Goal: Task Accomplishment & Management: Manage account settings

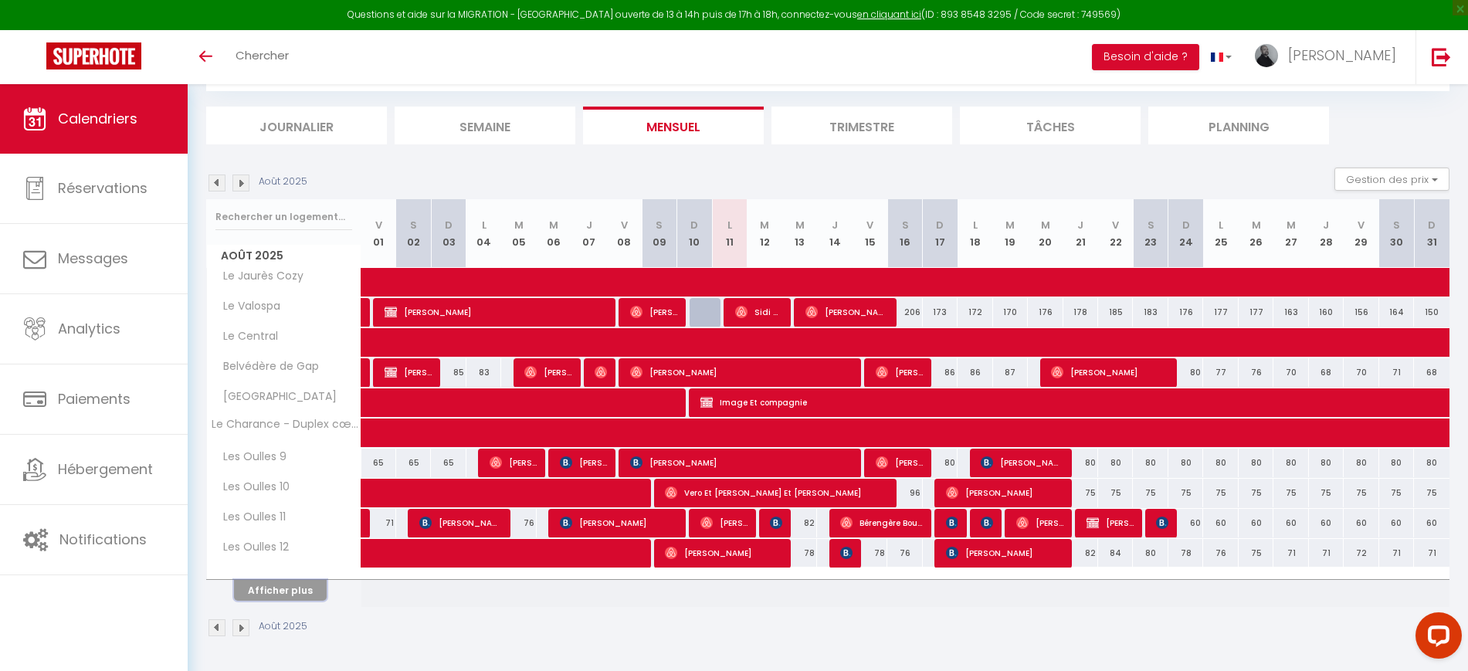
click at [296, 592] on button "Afficher plus" at bounding box center [280, 590] width 93 height 21
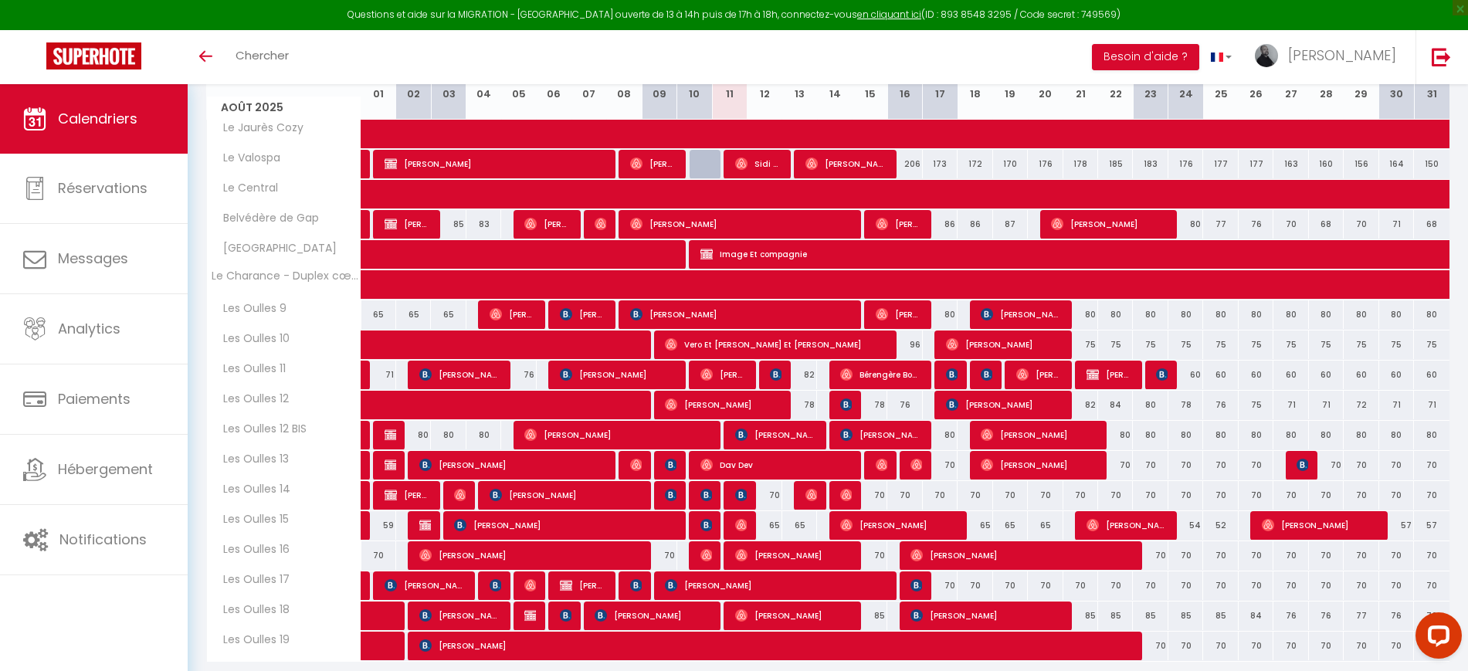
scroll to position [287, 0]
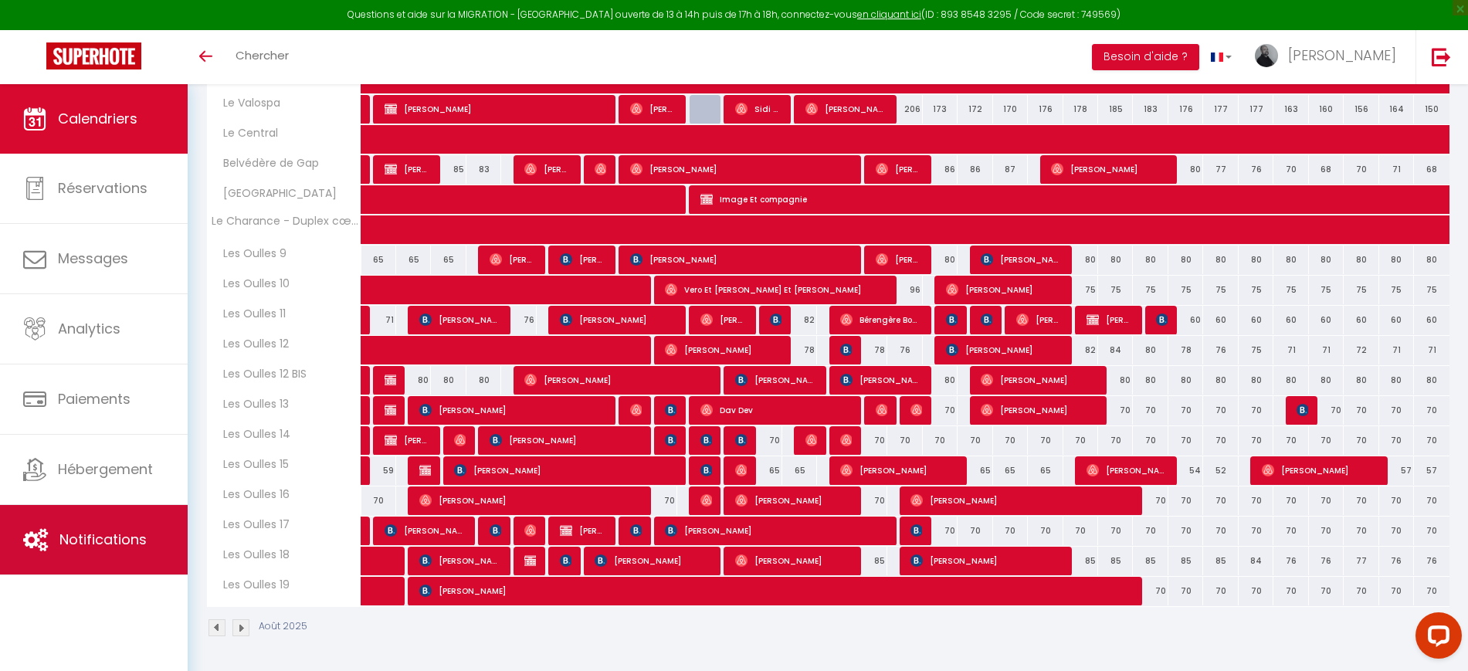
click at [90, 510] on link "Notifications" at bounding box center [94, 540] width 188 height 70
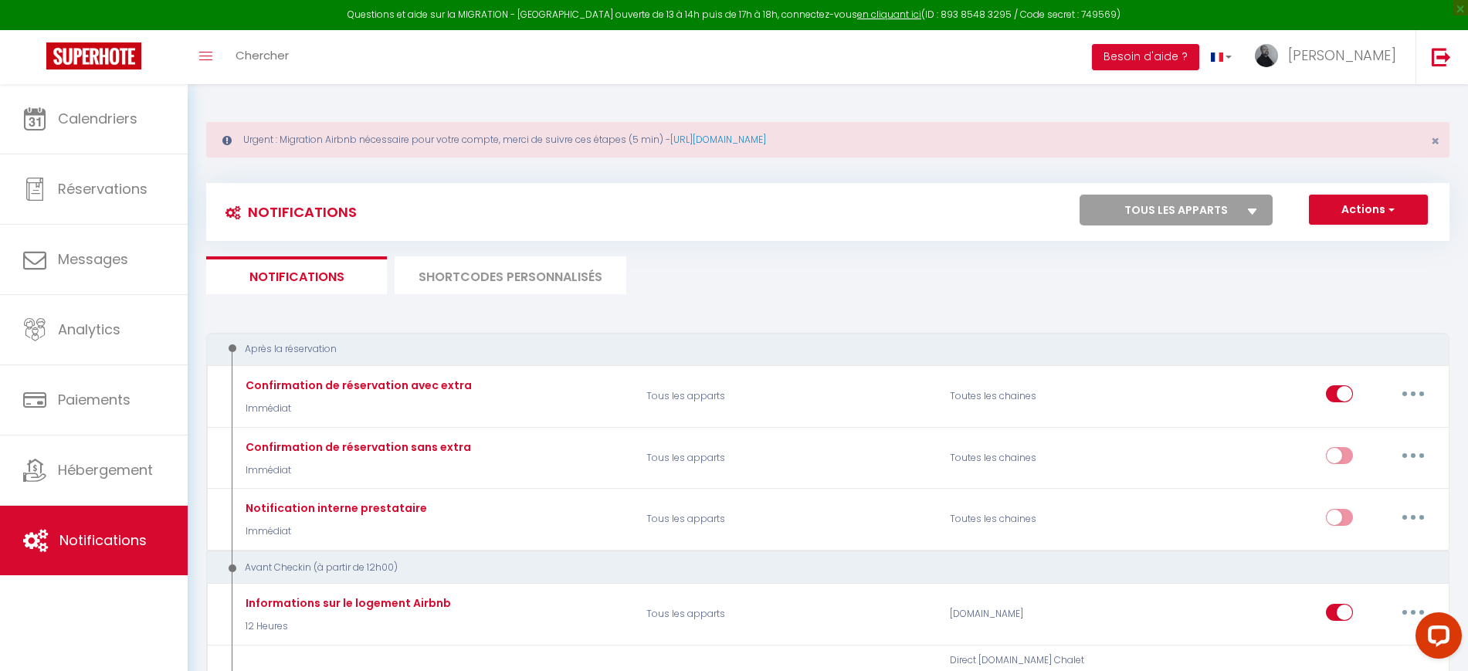
click at [507, 284] on li "SHORTCODES PERSONNALISÉS" at bounding box center [511, 275] width 232 height 38
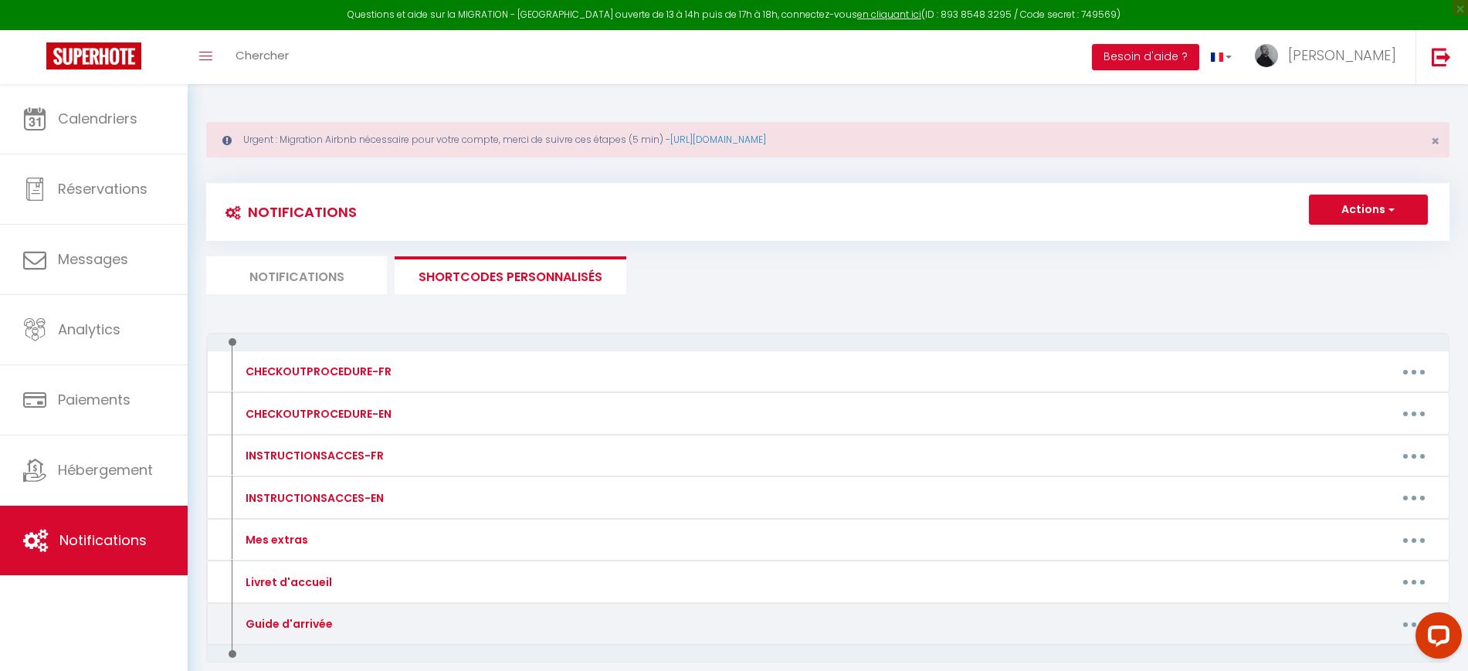
click at [374, 633] on div "Guide d'arrivée" at bounding box center [383, 624] width 303 height 25
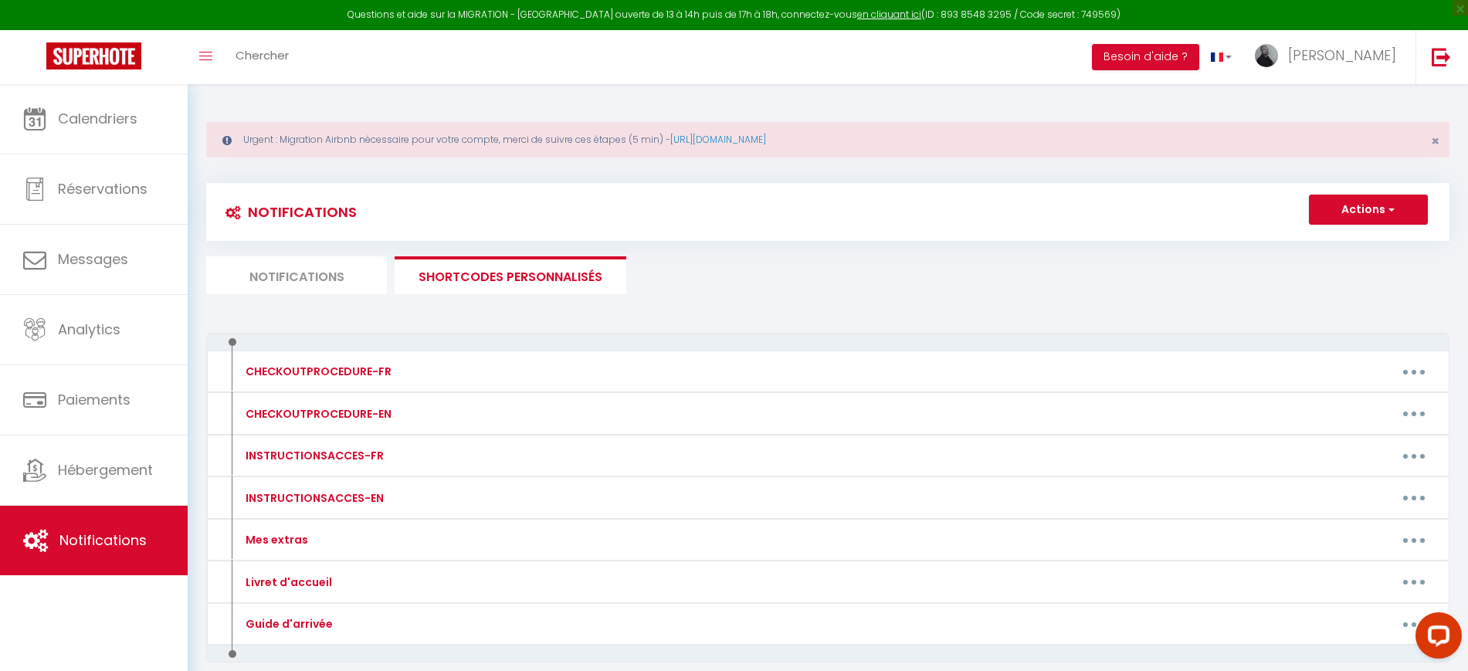
click at [1408, 622] on div at bounding box center [1435, 638] width 65 height 65
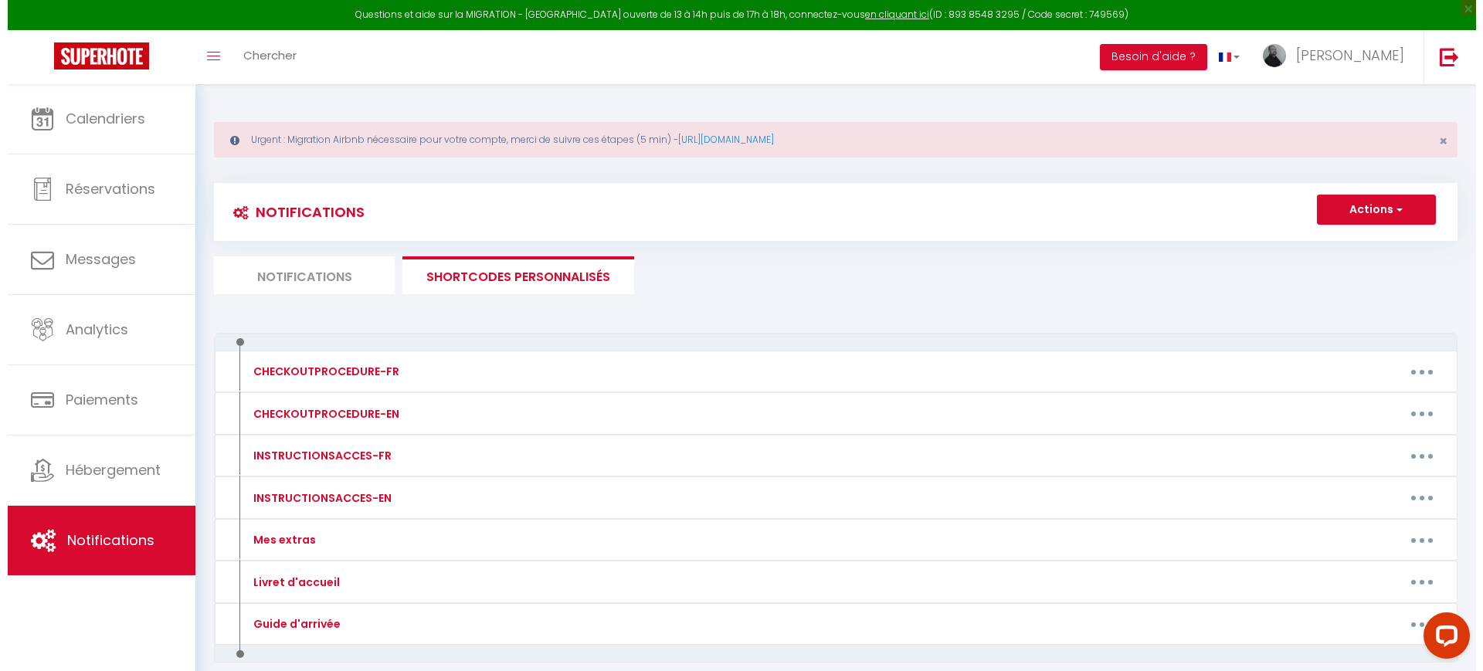
scroll to position [84, 0]
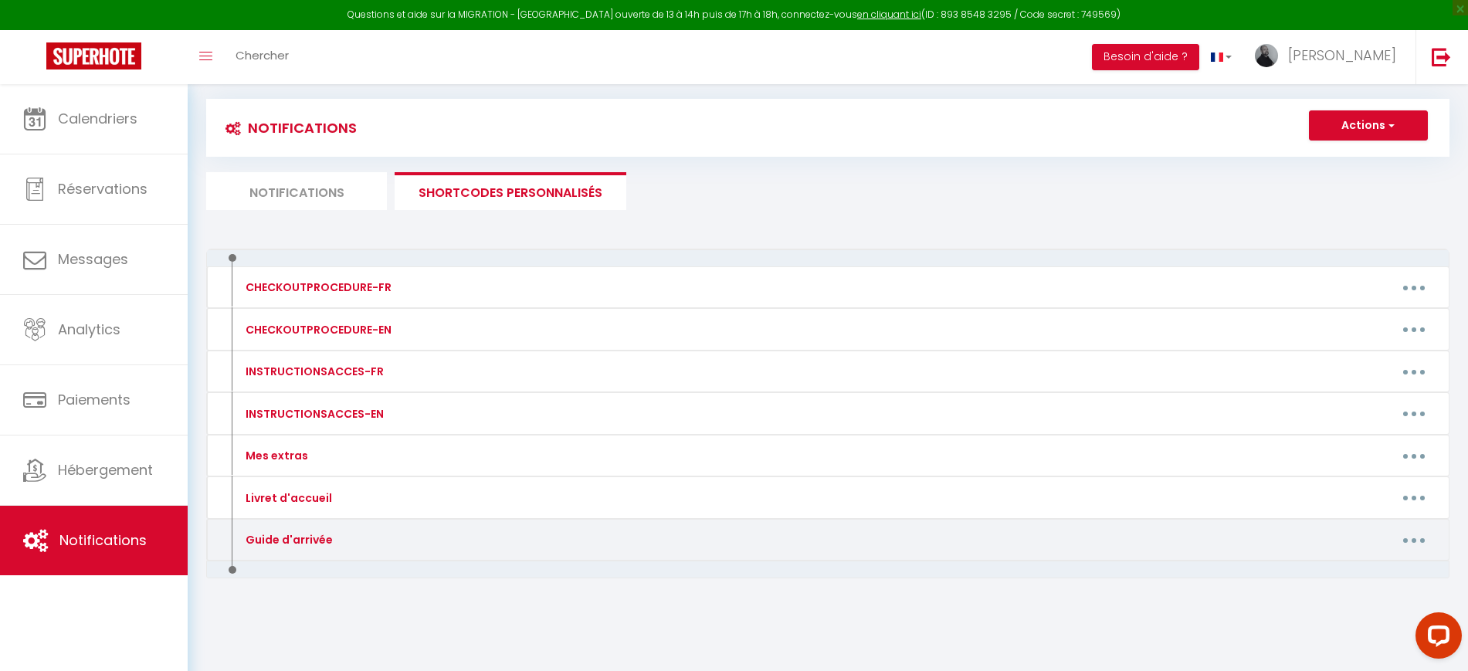
click at [1413, 530] on button "button" at bounding box center [1413, 539] width 43 height 25
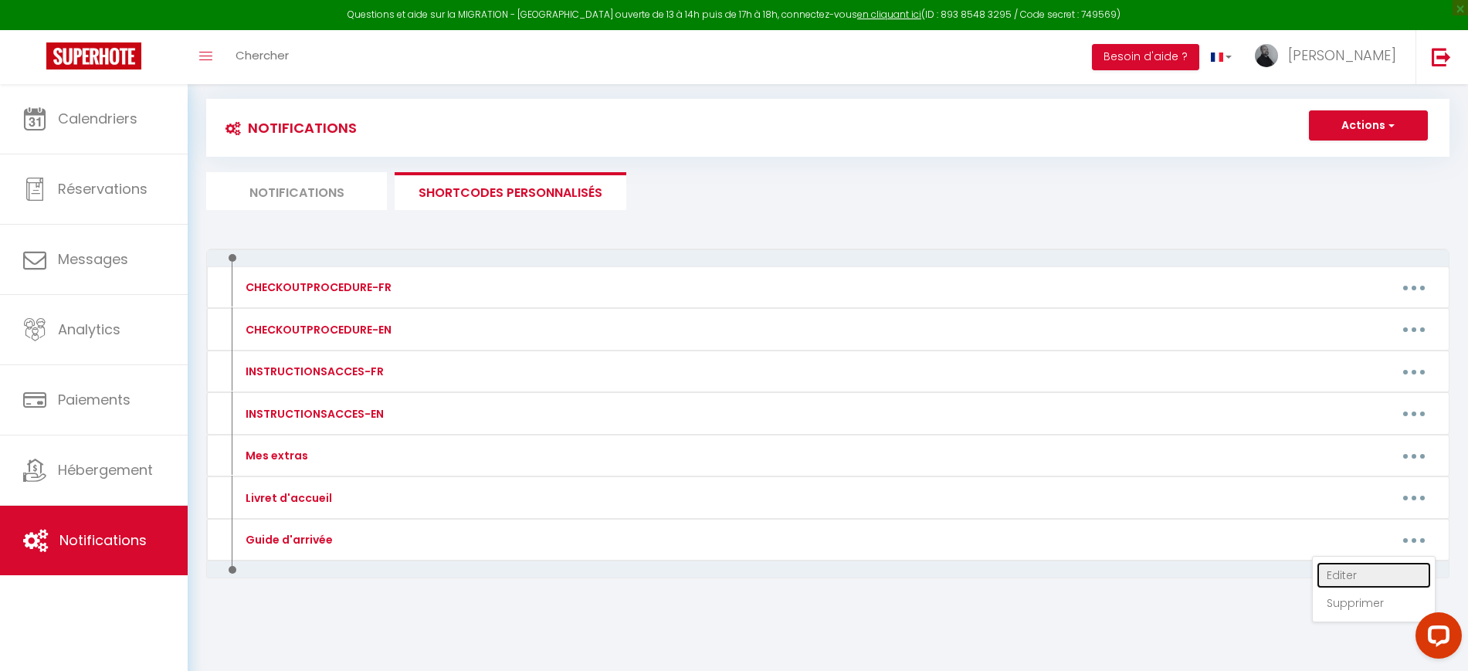
click at [1372, 569] on link "Editer" at bounding box center [1374, 575] width 114 height 26
type input "Guide d'arrivée"
type textarea "Guide d'arrivée"
type textarea "[URL][DOMAIN_NAME]"
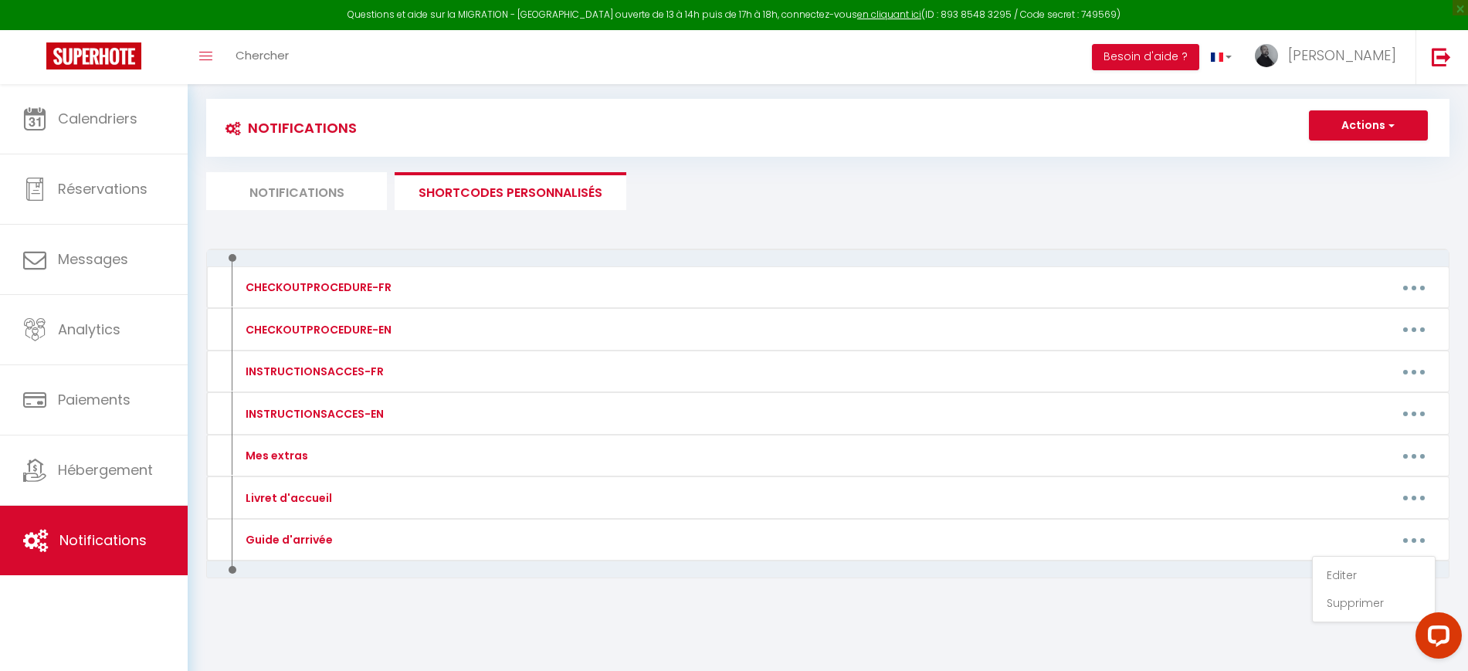
type textarea "[URL][DOMAIN_NAME]"
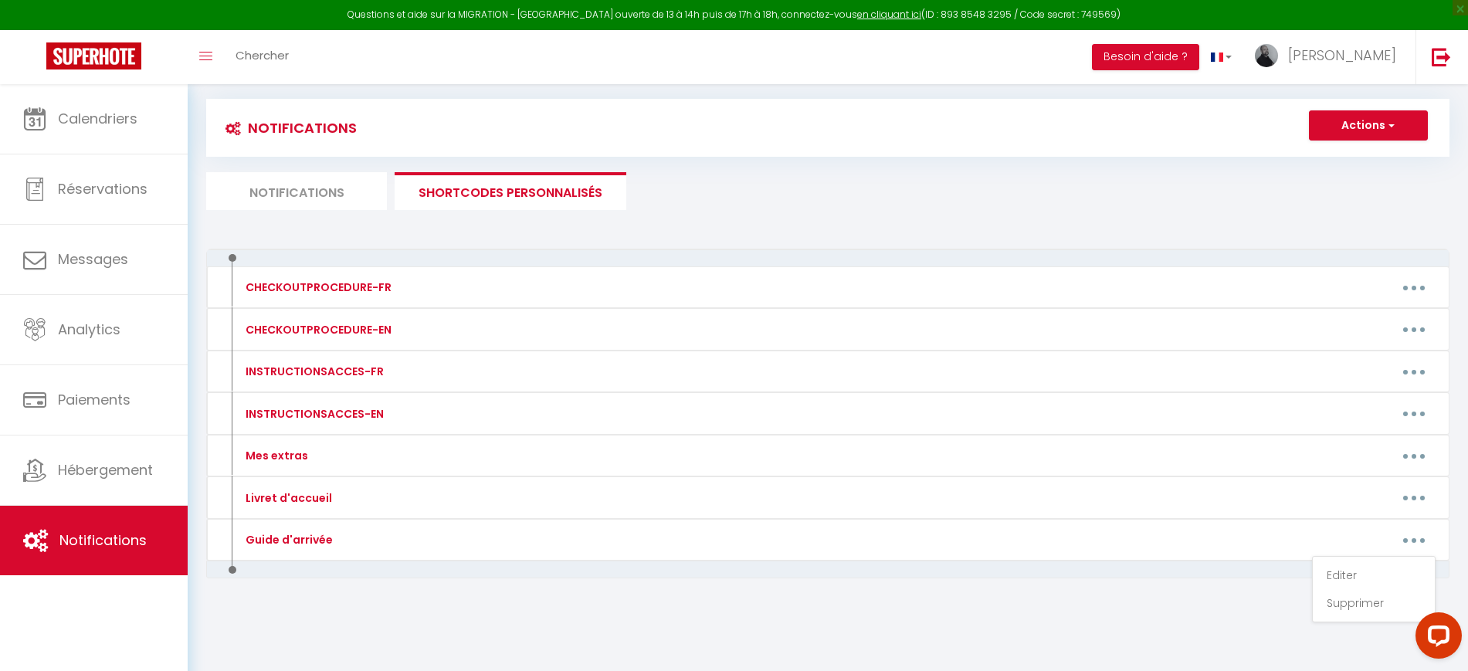
type textarea "[URL][DOMAIN_NAME]"
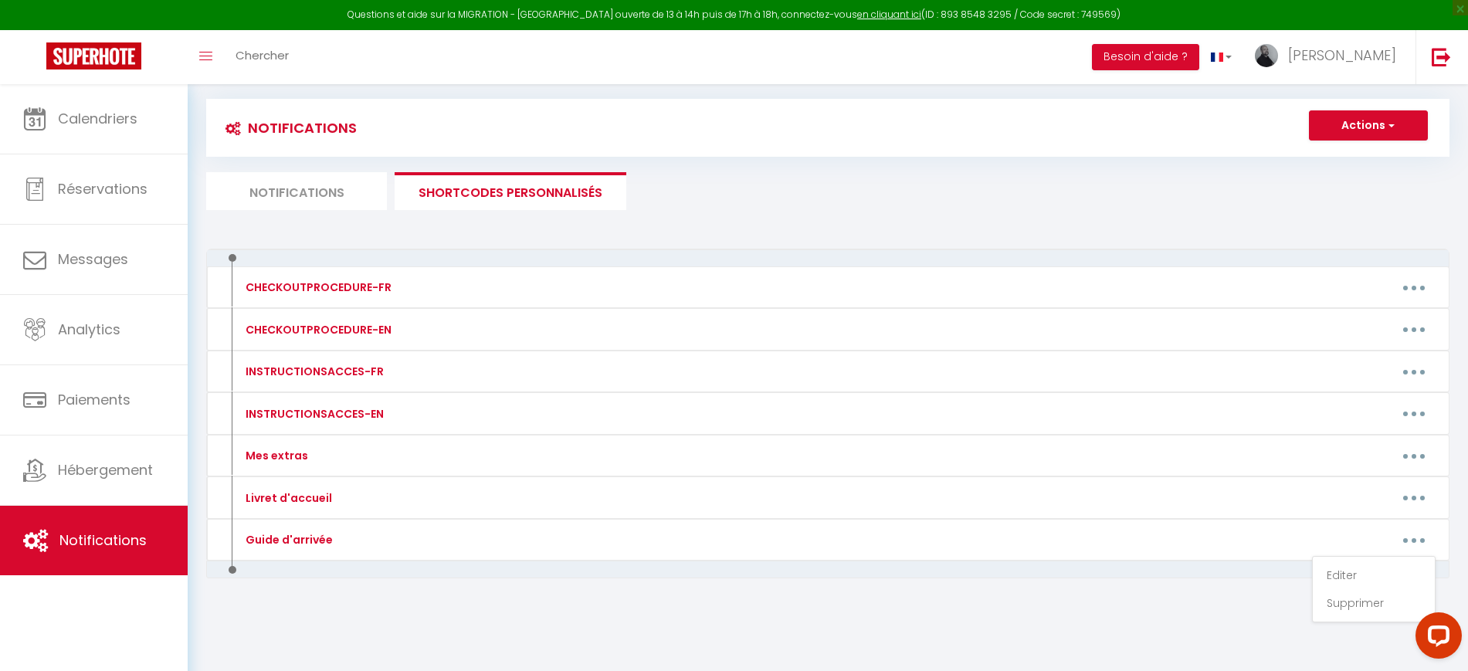
type textarea "[URL][DOMAIN_NAME]"
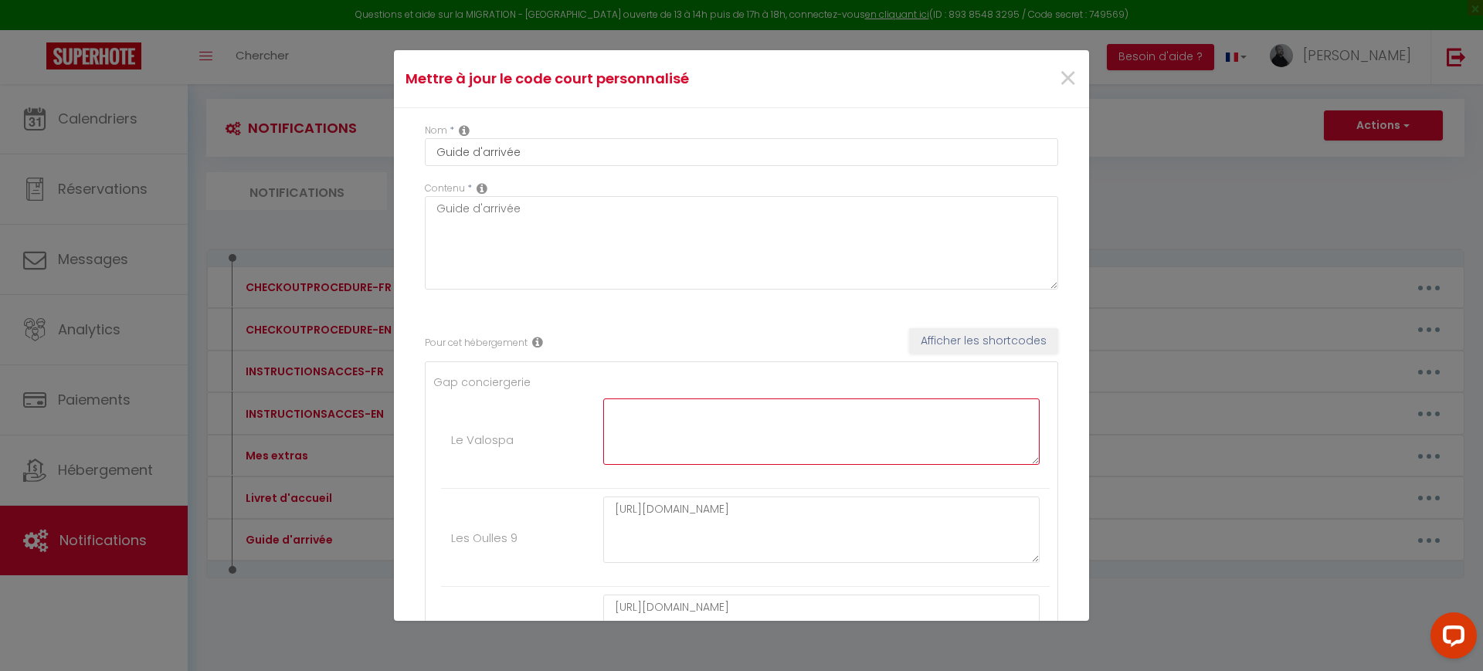
click at [799, 422] on textarea at bounding box center [821, 431] width 436 height 66
paste textarea "[URL][DOMAIN_NAME]"
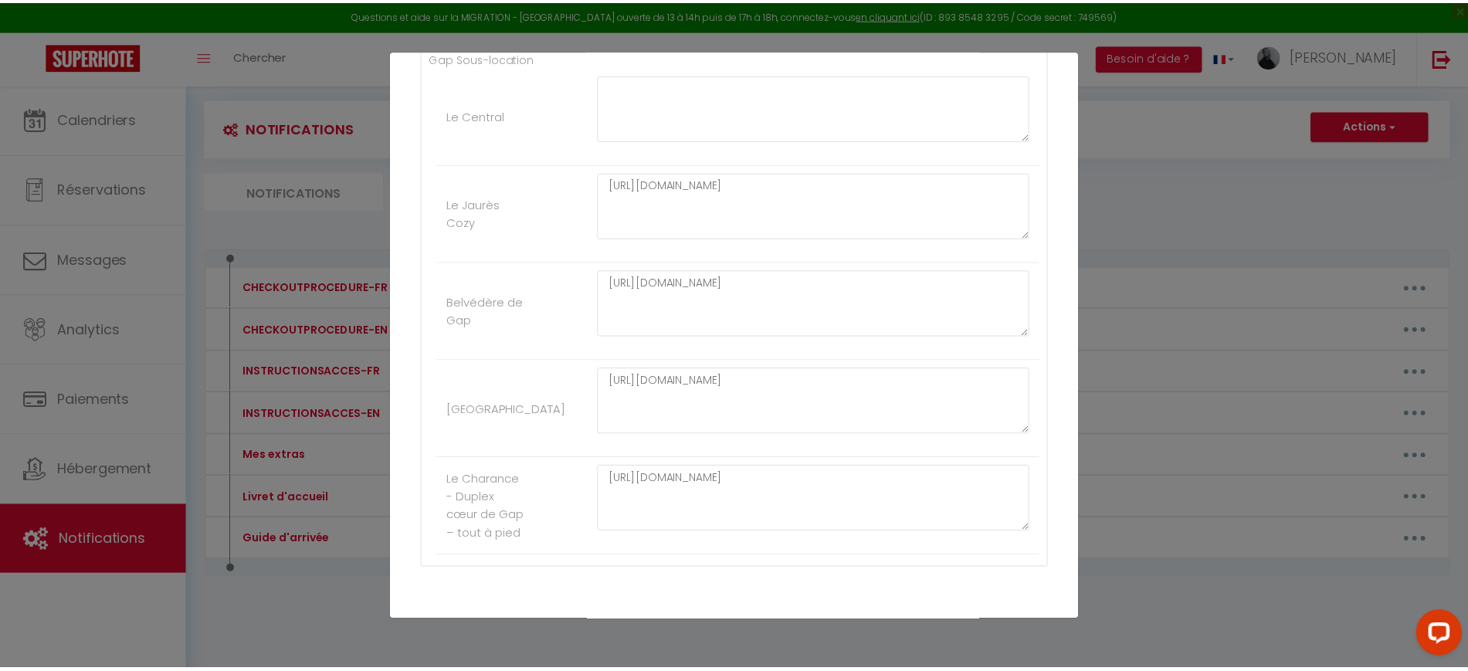
scroll to position [1688, 0]
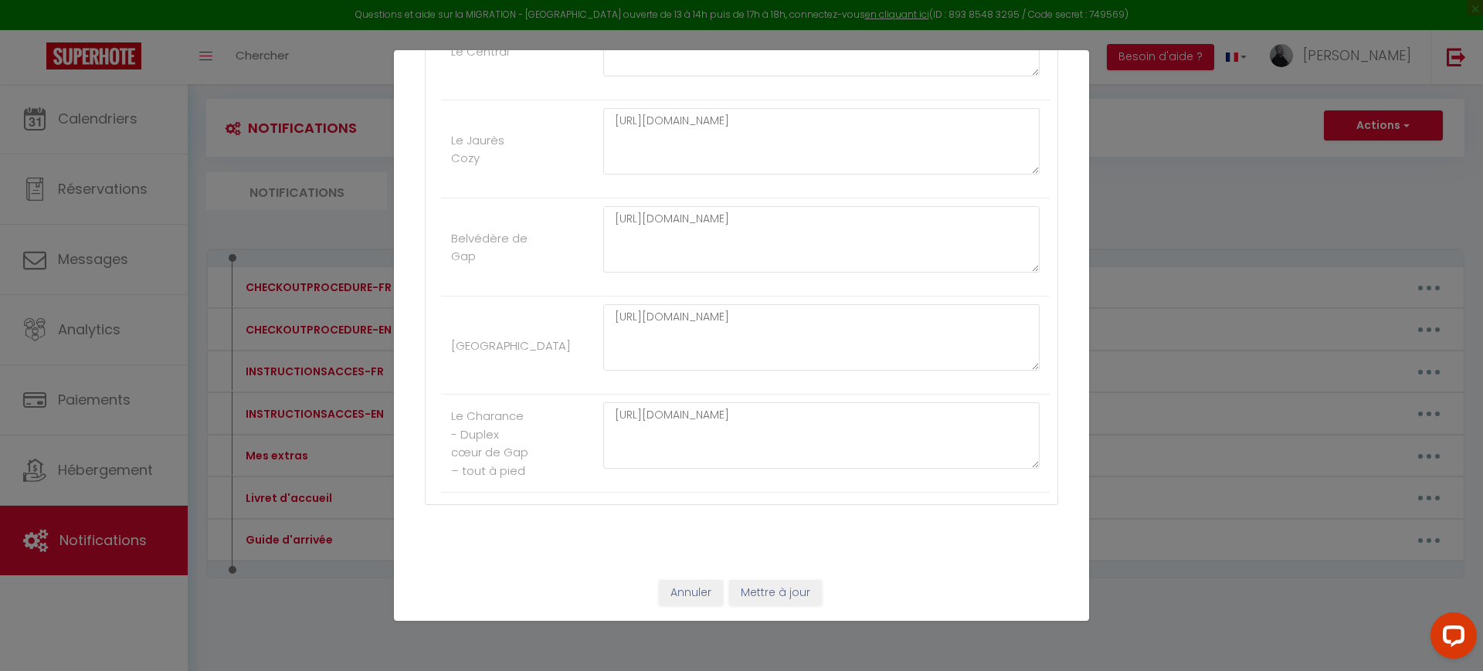
type textarea "[URL][DOMAIN_NAME]"
click at [752, 598] on button "Mettre à jour" at bounding box center [775, 593] width 93 height 26
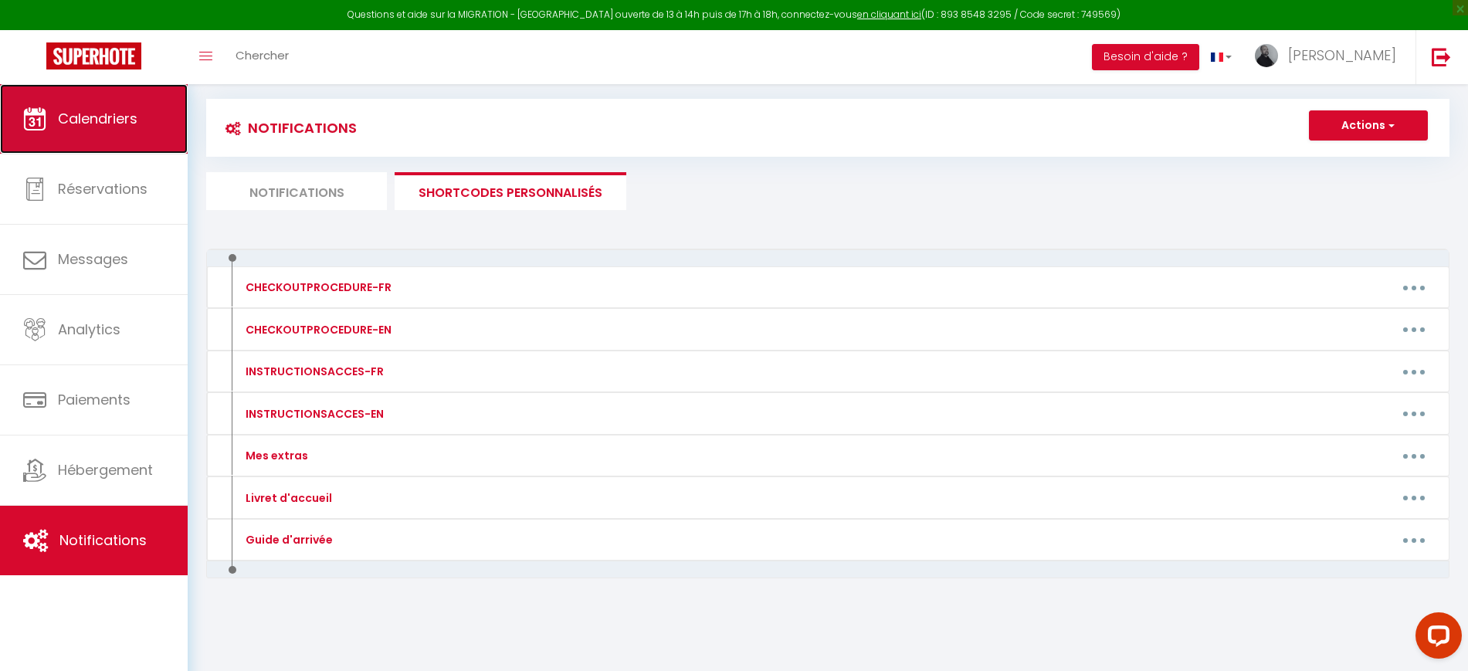
click at [157, 129] on link "Calendriers" at bounding box center [94, 119] width 188 height 70
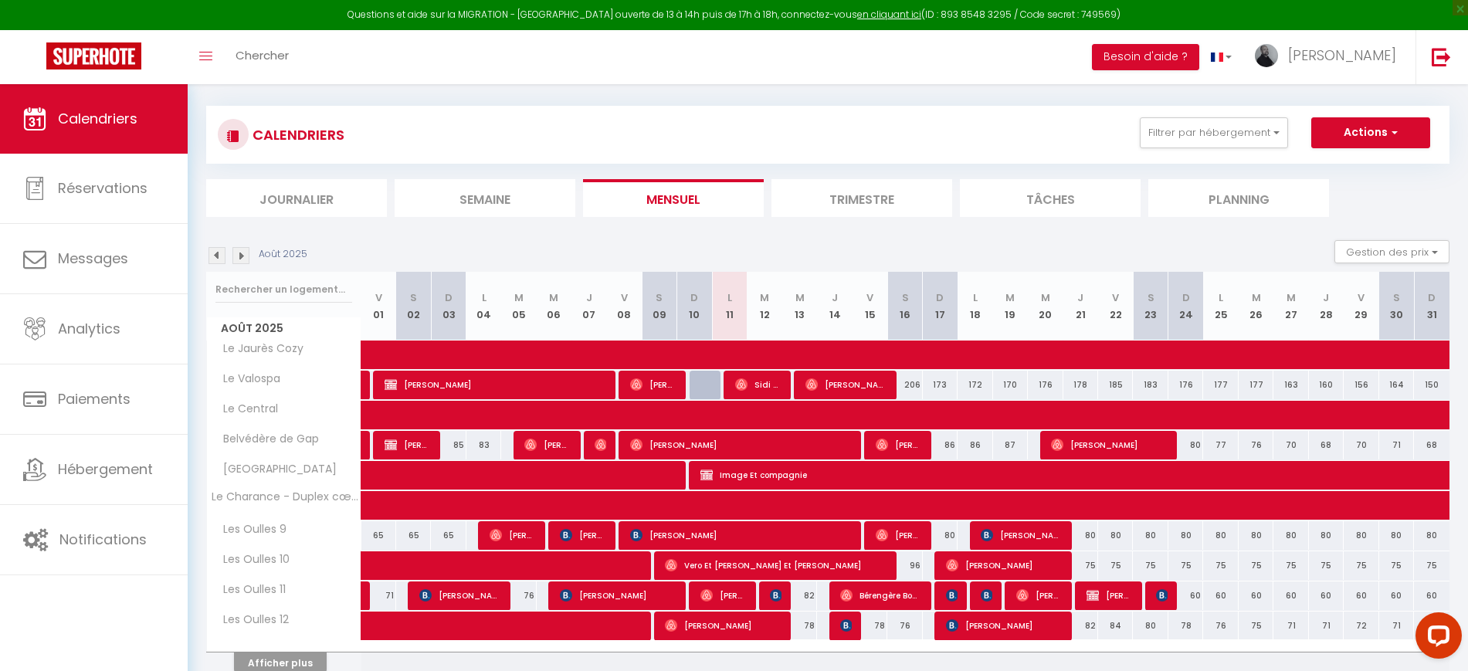
scroll to position [150, 0]
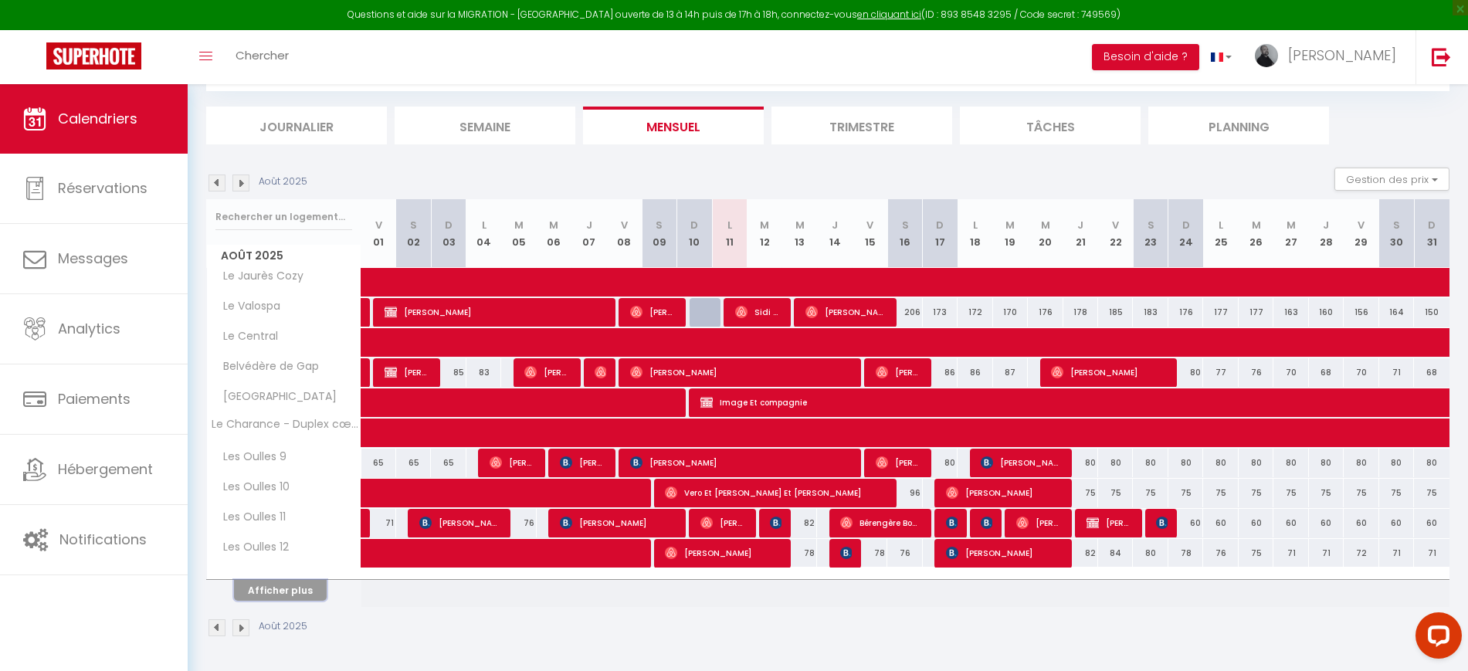
click at [285, 598] on button "Afficher plus" at bounding box center [280, 590] width 93 height 21
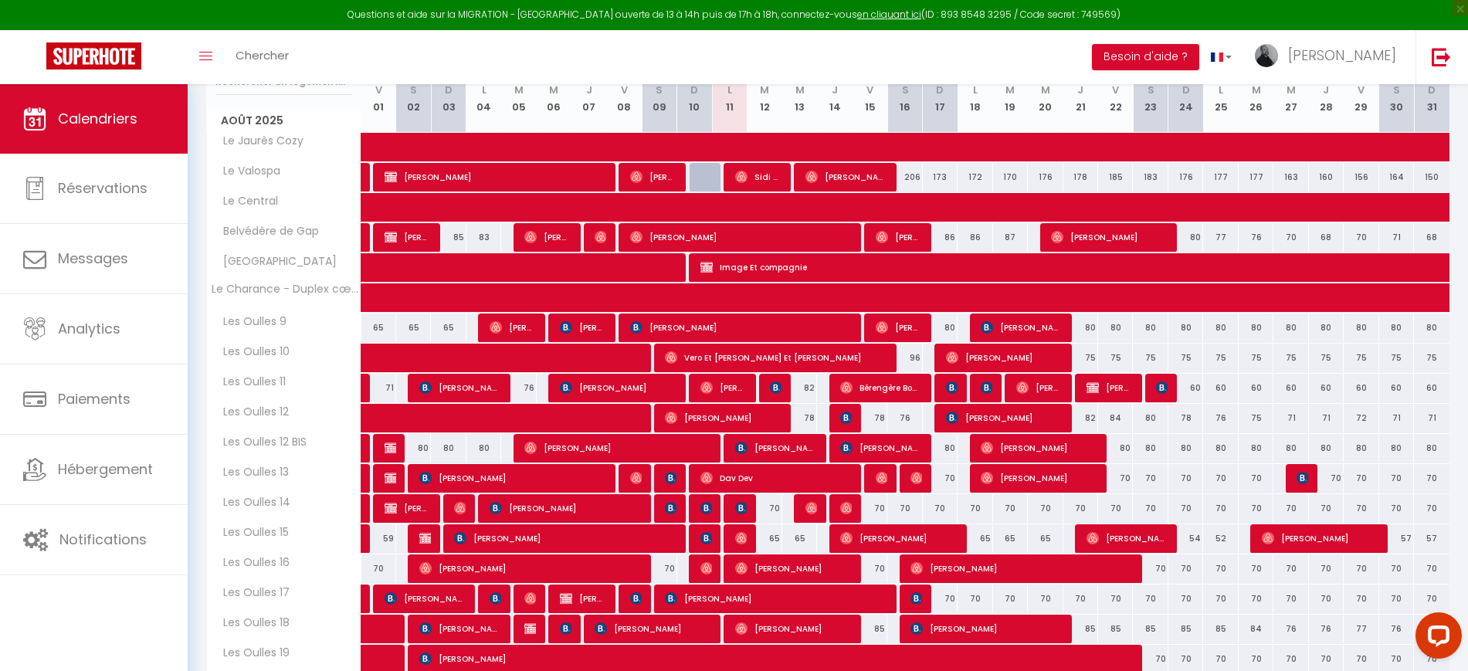
scroll to position [284, 0]
